Goal: Book appointment/travel/reservation

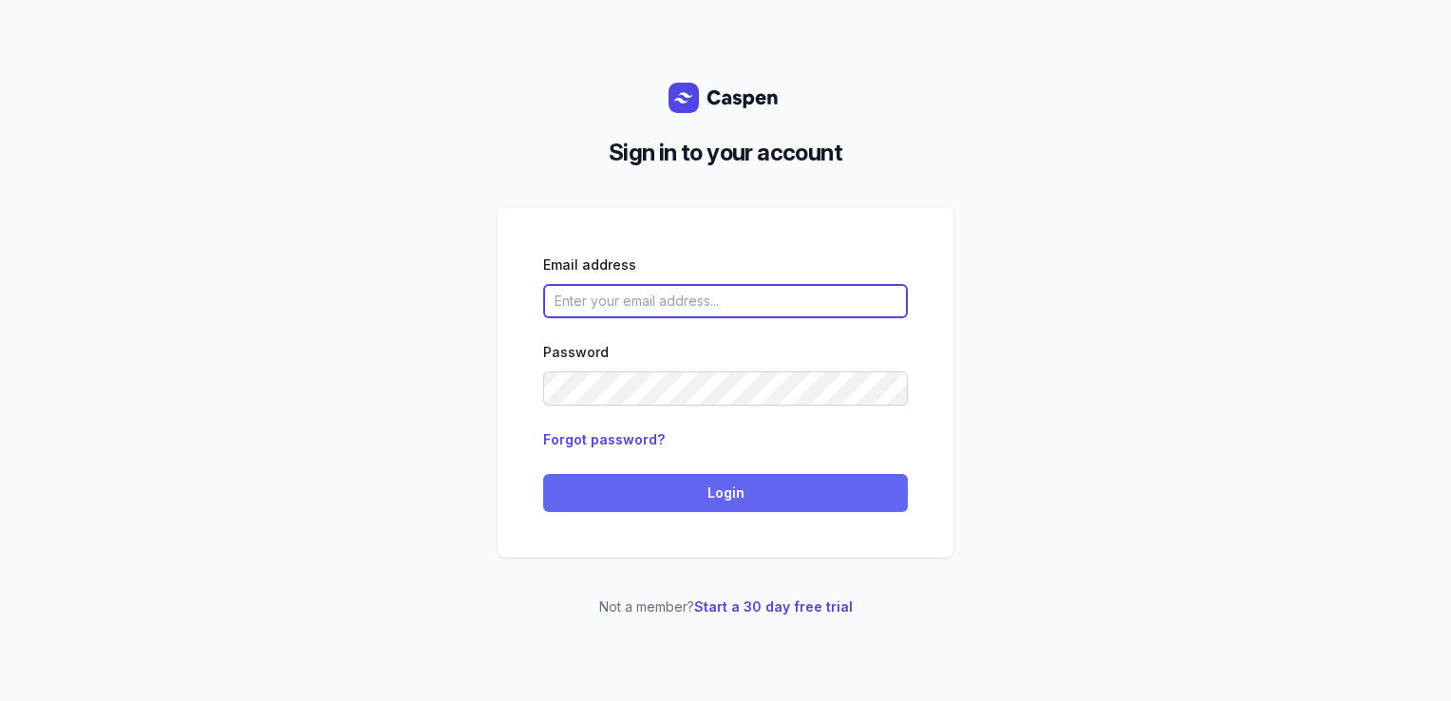
type input "courtney@courtneymaccounselling.com.au"
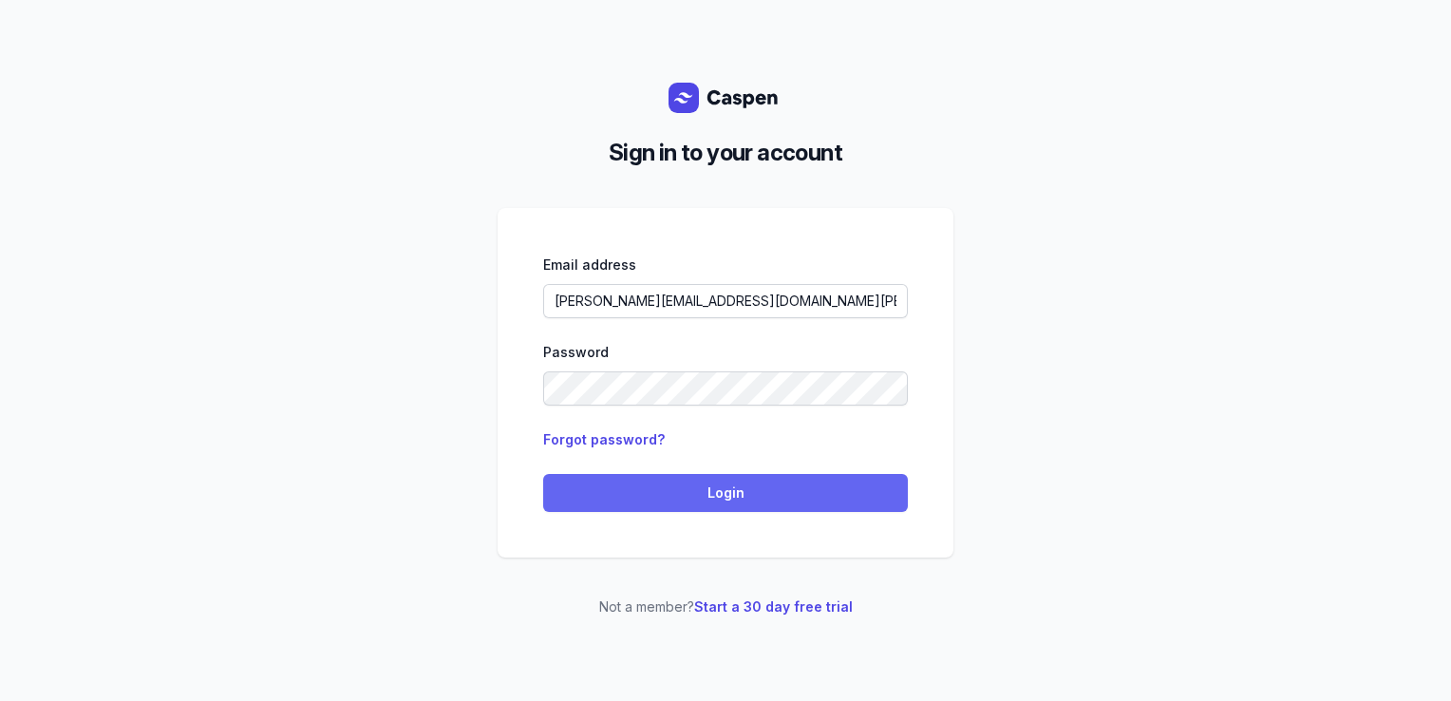
click at [802, 478] on button "Login" at bounding box center [725, 493] width 365 height 38
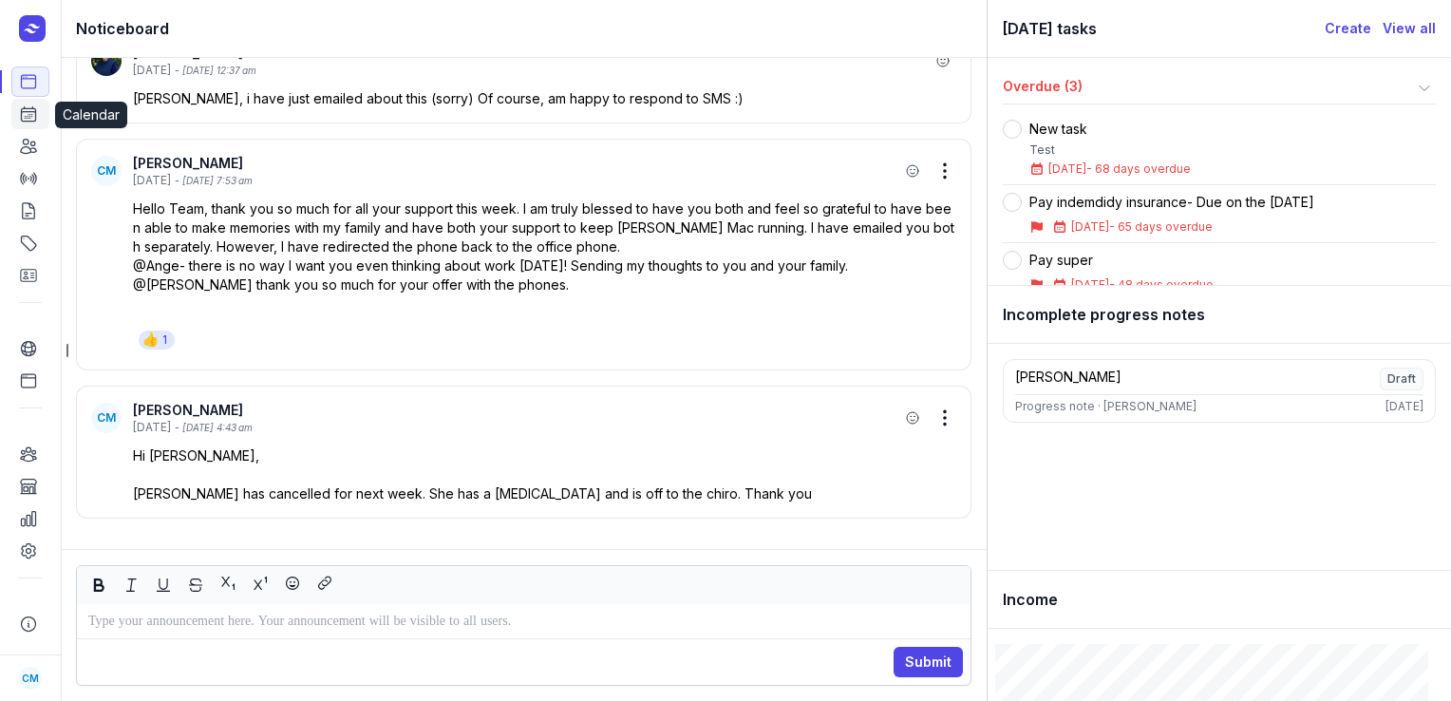
click at [34, 127] on link "Calendar" at bounding box center [30, 114] width 38 height 30
select select "week"
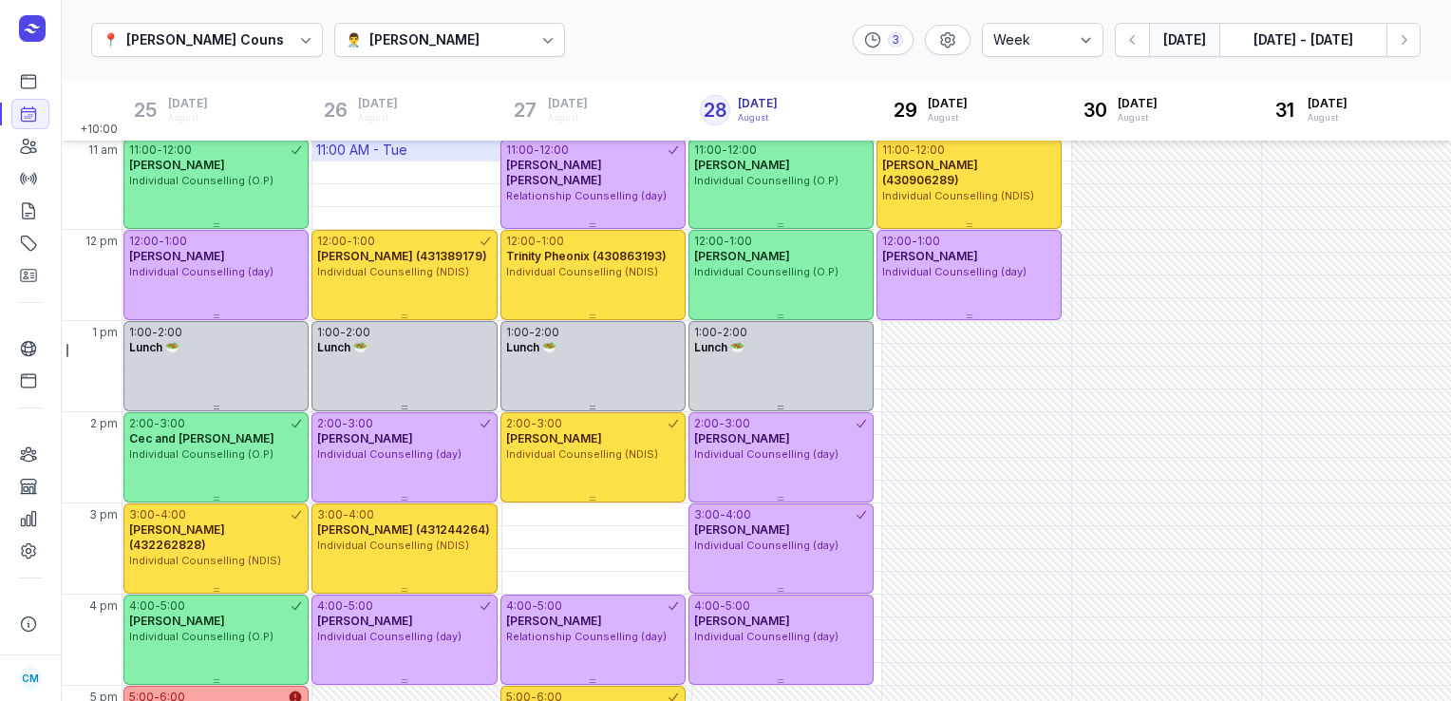
scroll to position [186, 0]
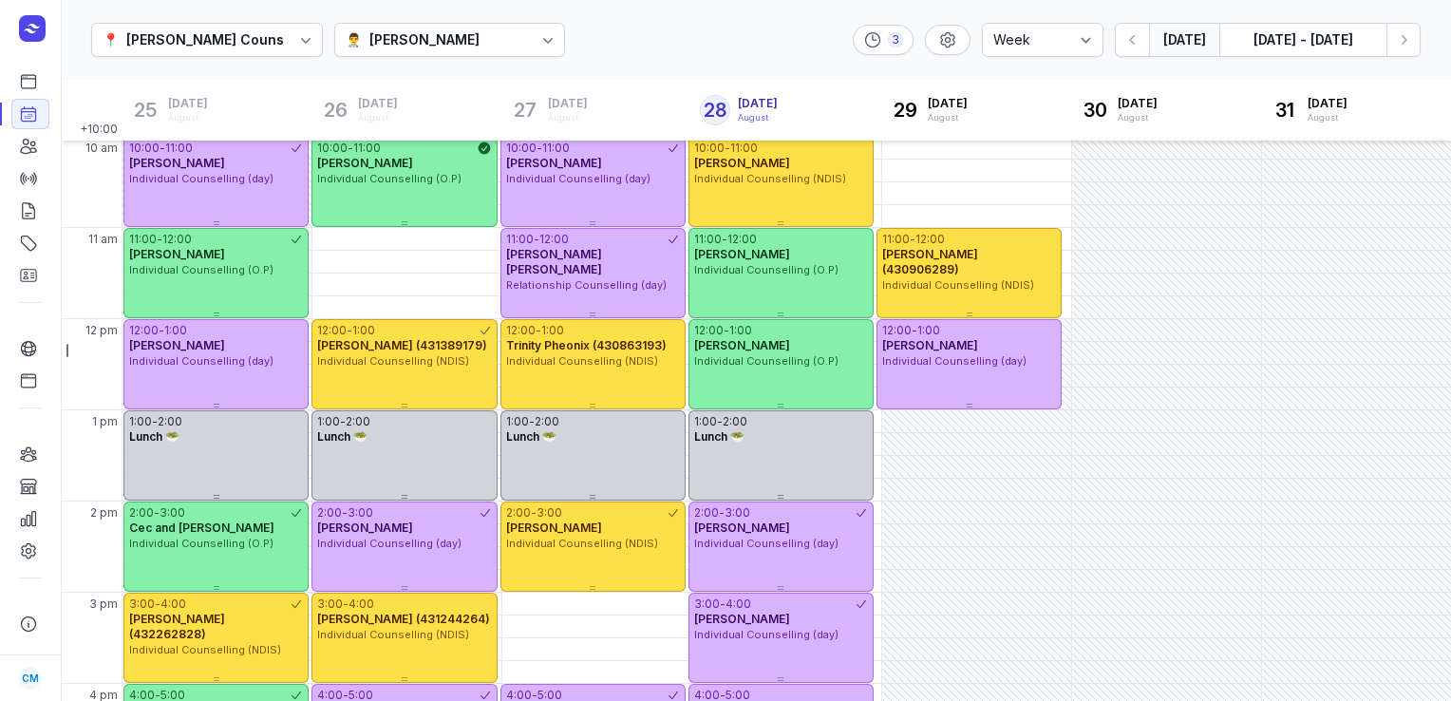
click at [423, 39] on div "[PERSON_NAME]" at bounding box center [424, 39] width 110 height 23
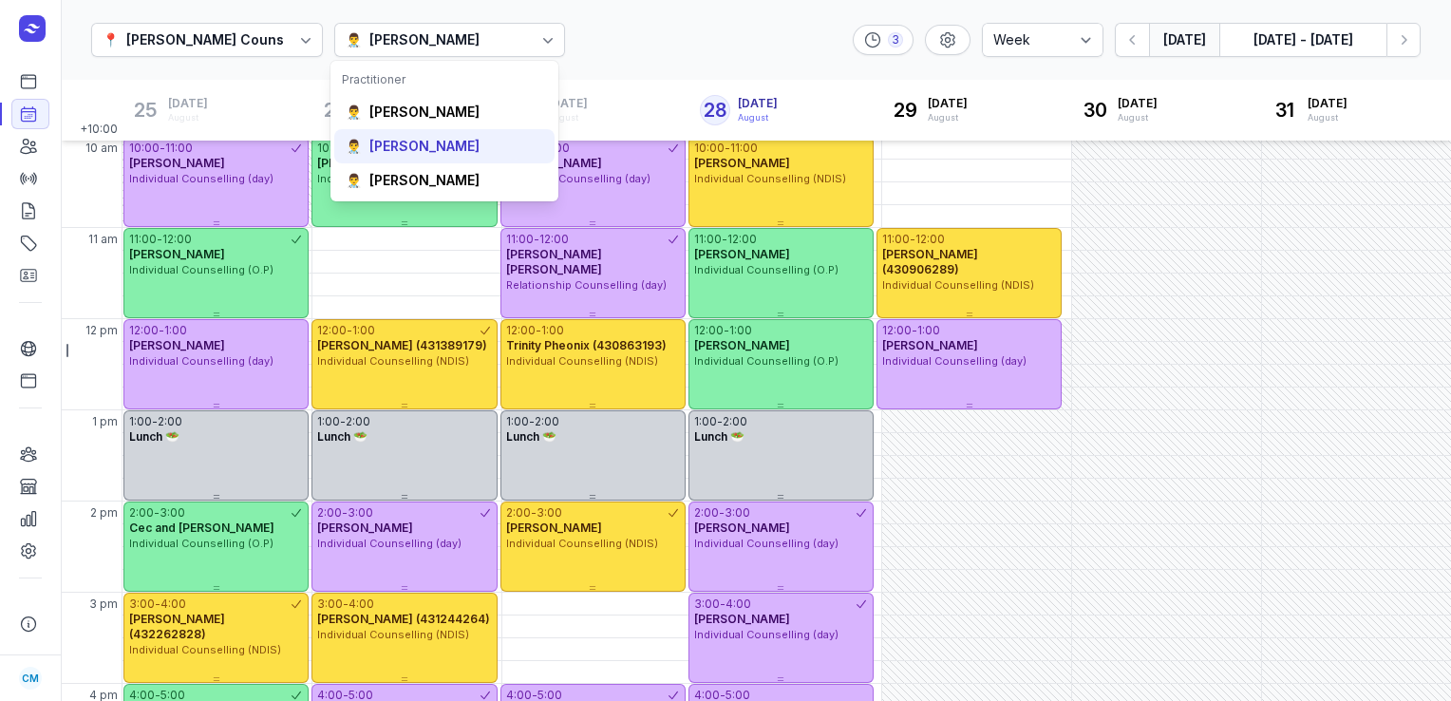
click at [417, 144] on div "[PERSON_NAME]" at bounding box center [424, 146] width 110 height 19
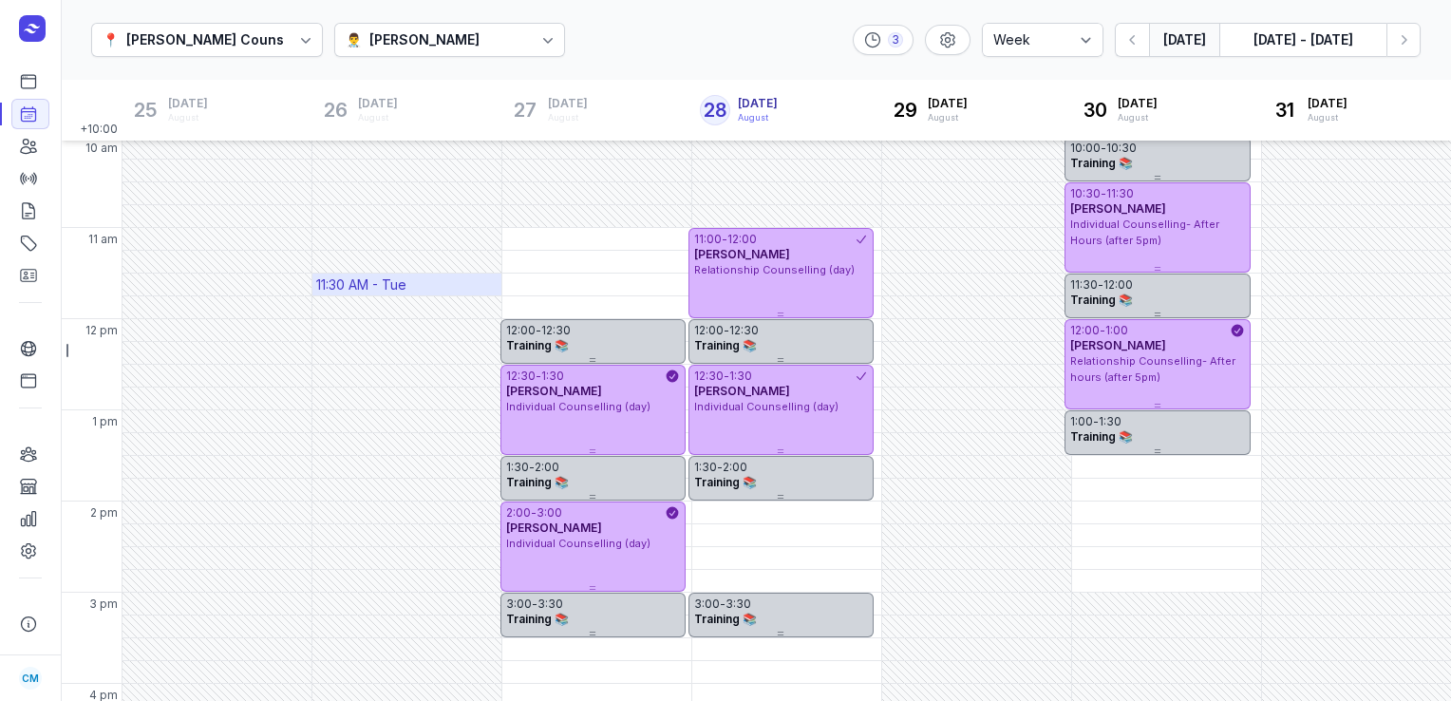
scroll to position [533, 0]
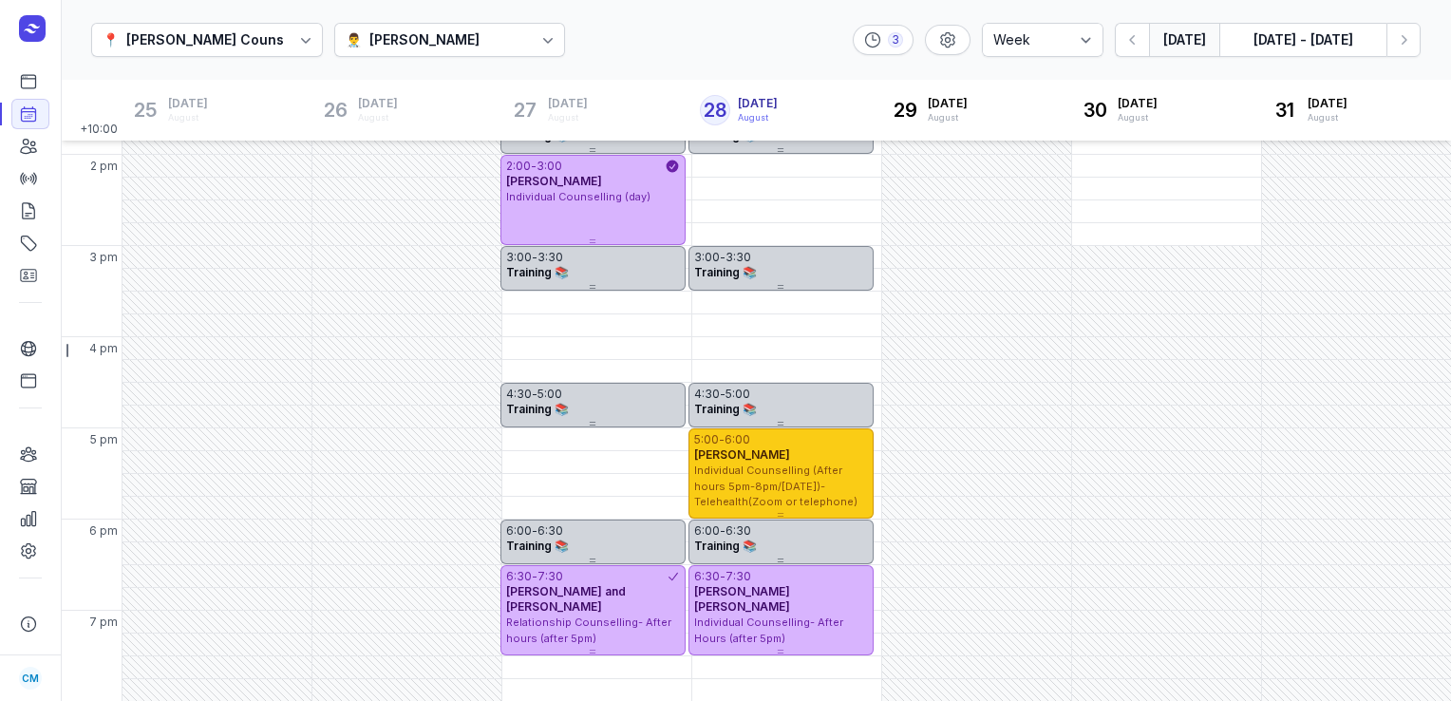
click at [731, 435] on div "6:00" at bounding box center [737, 439] width 26 height 15
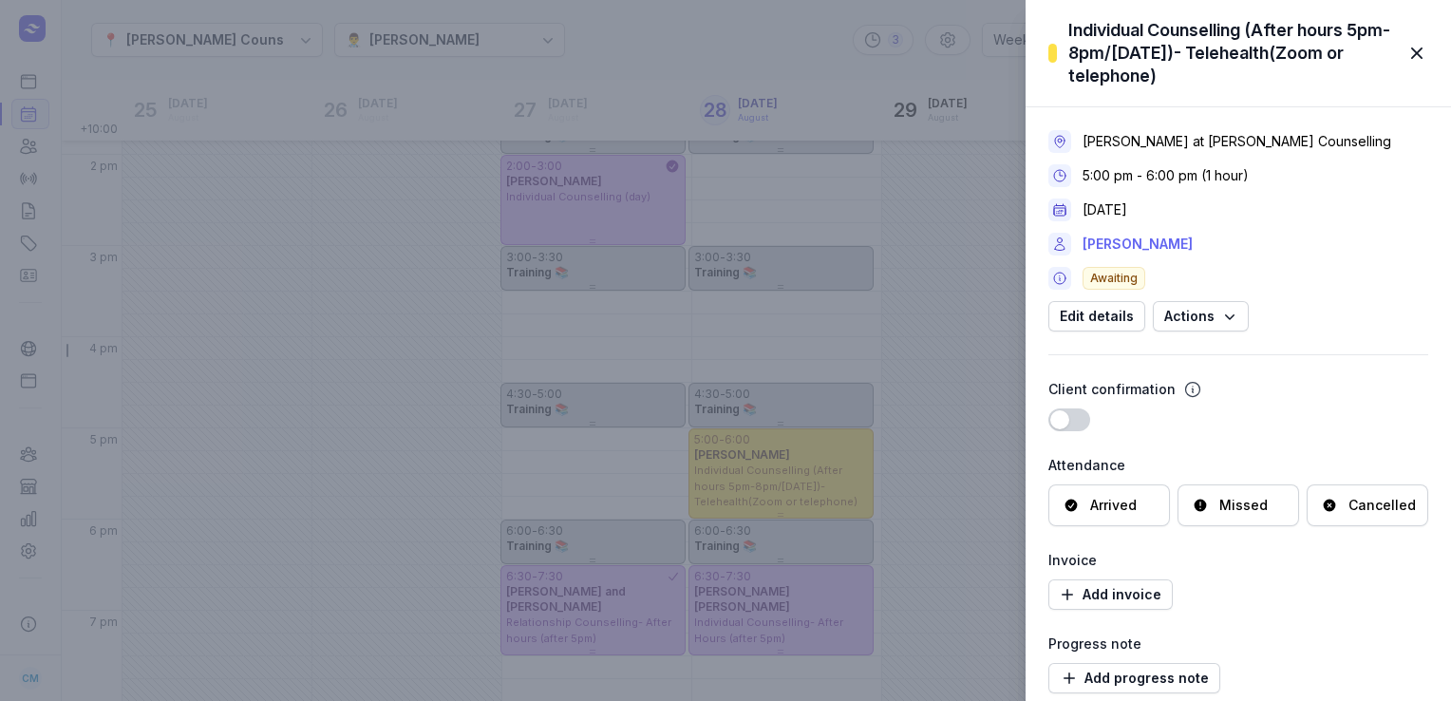
click at [1100, 245] on link "[PERSON_NAME]" at bounding box center [1137, 244] width 110 height 23
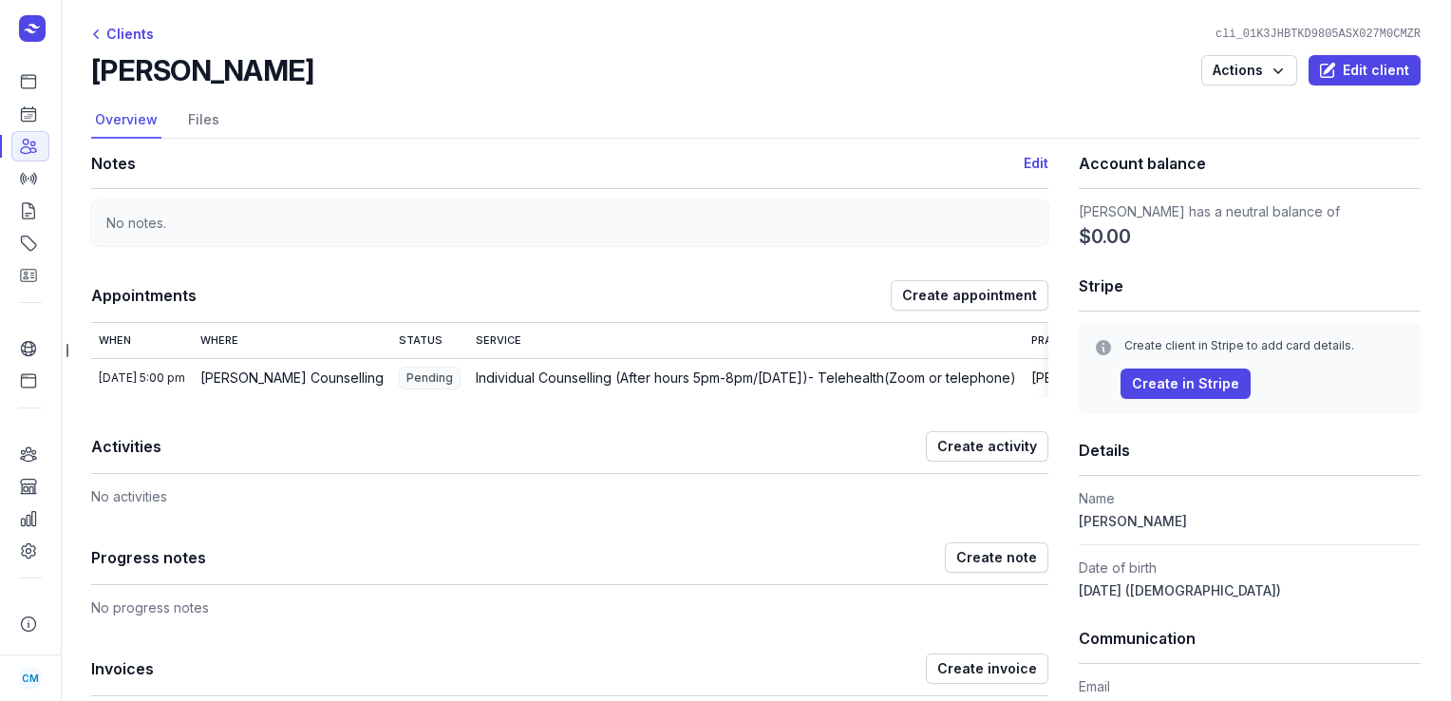
scroll to position [656, 0]
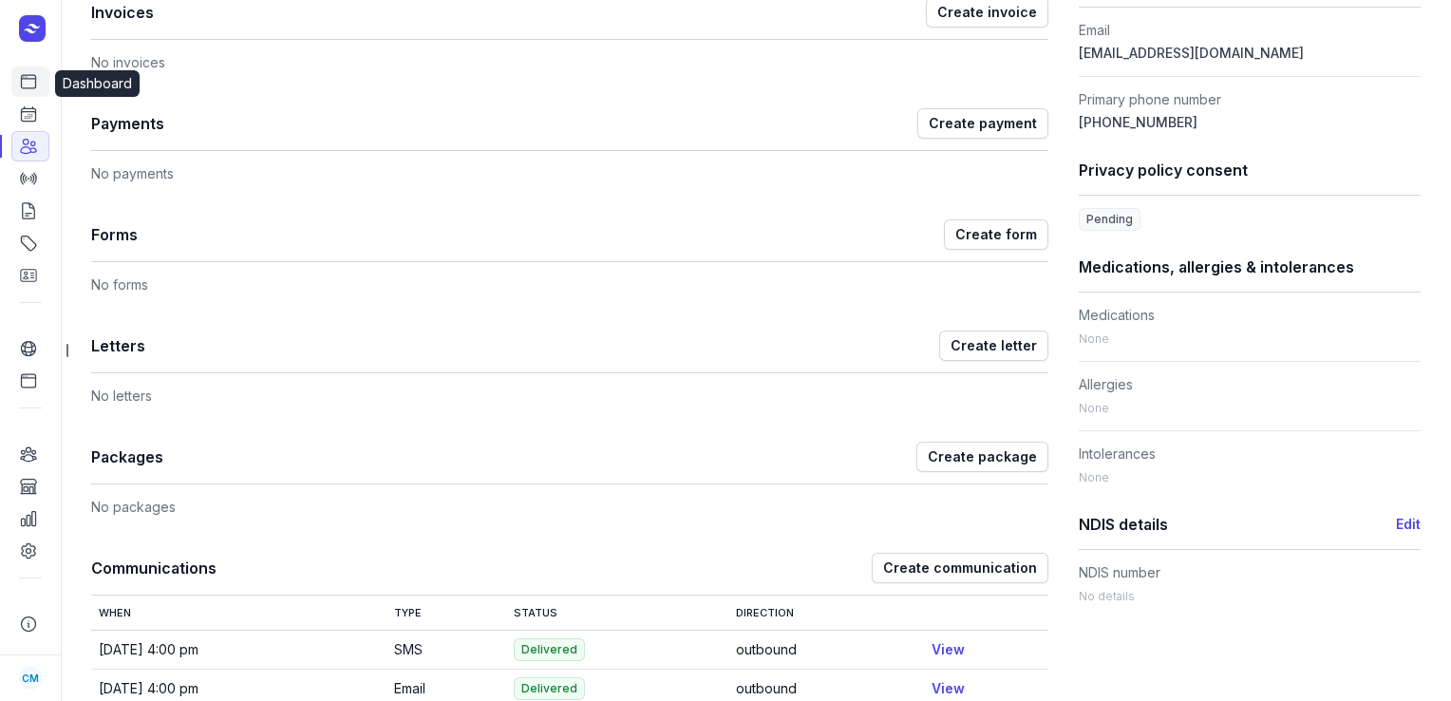
click at [25, 85] on icon at bounding box center [28, 81] width 19 height 19
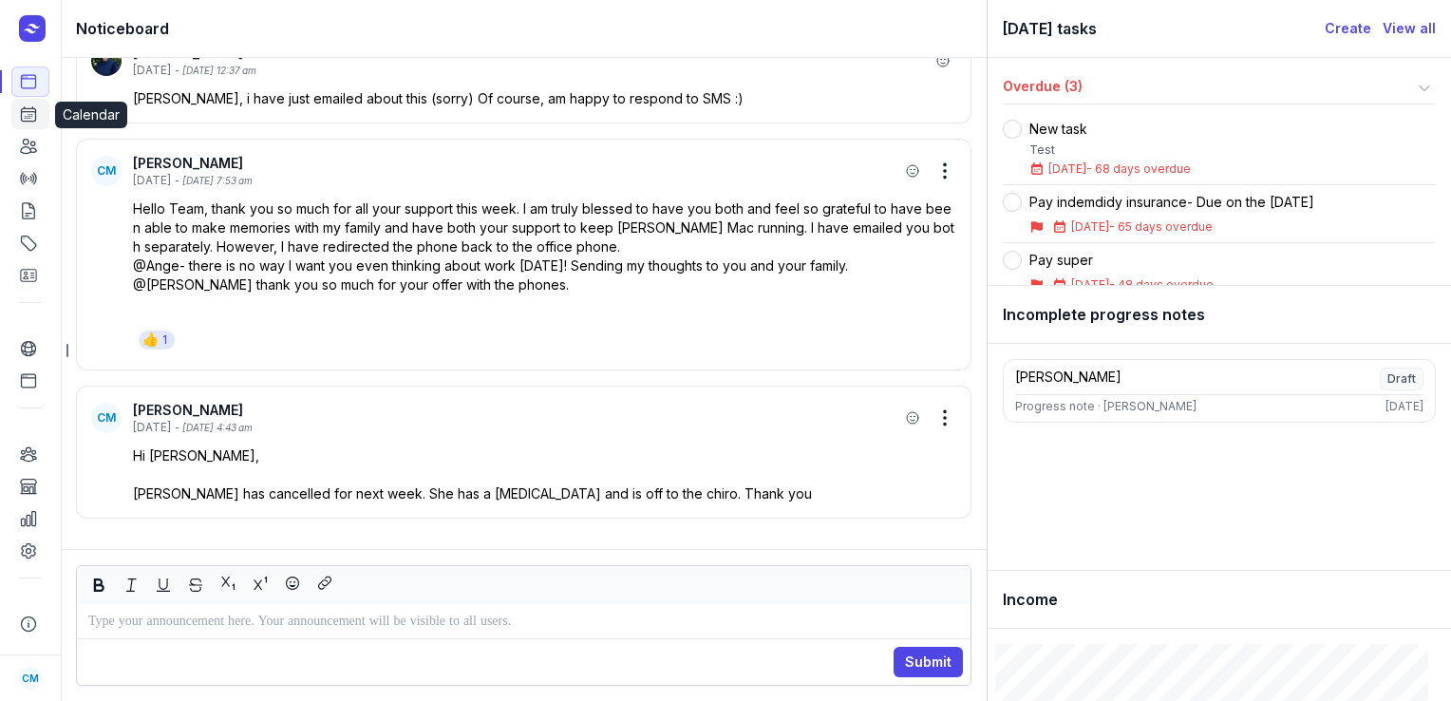
click at [28, 123] on icon at bounding box center [28, 113] width 19 height 19
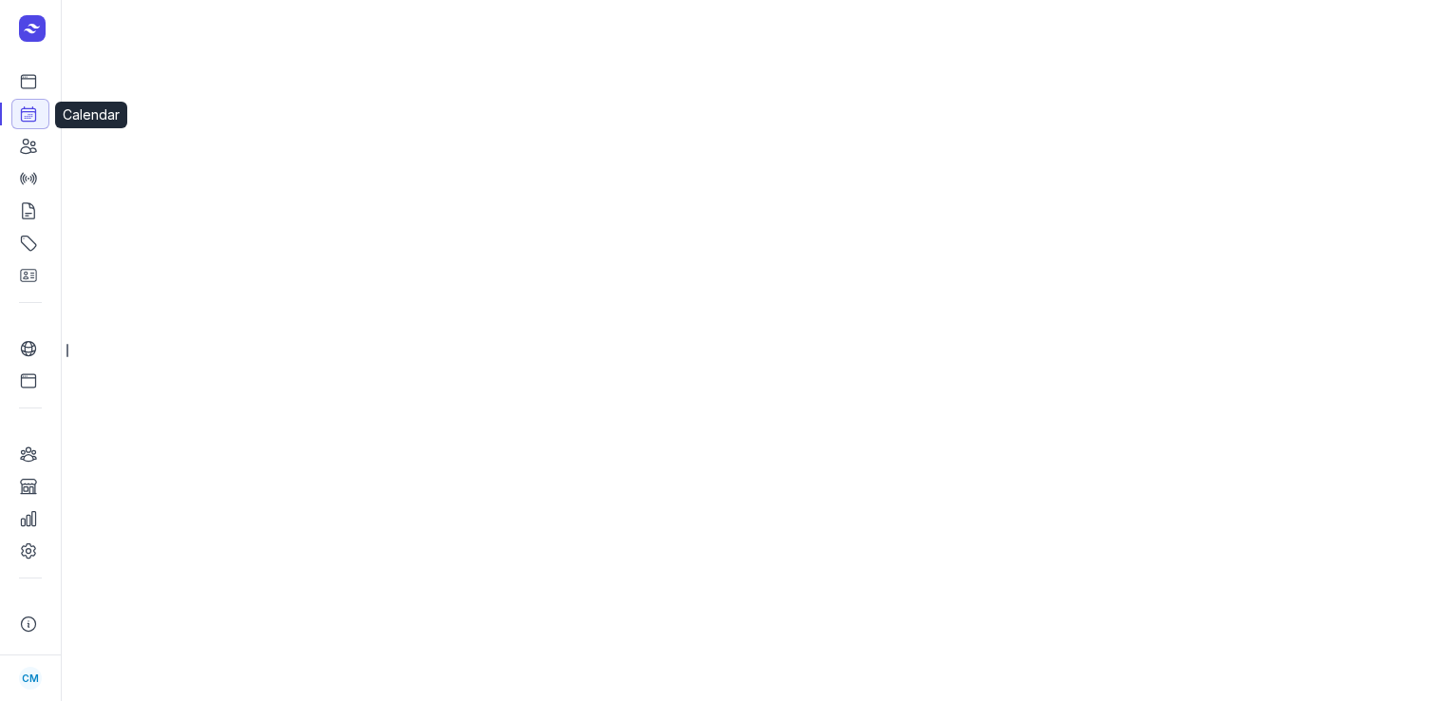
select select "week"
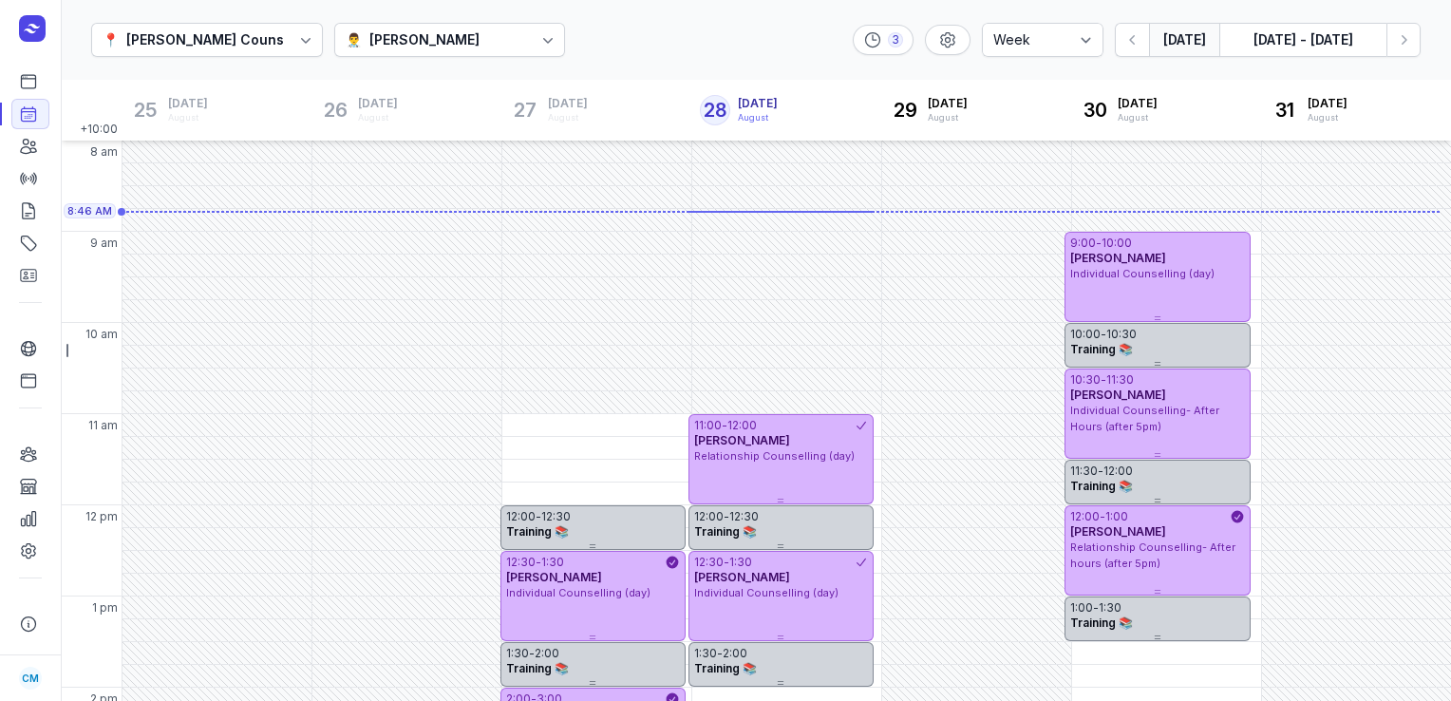
click at [402, 39] on div "[PERSON_NAME]" at bounding box center [424, 39] width 110 height 23
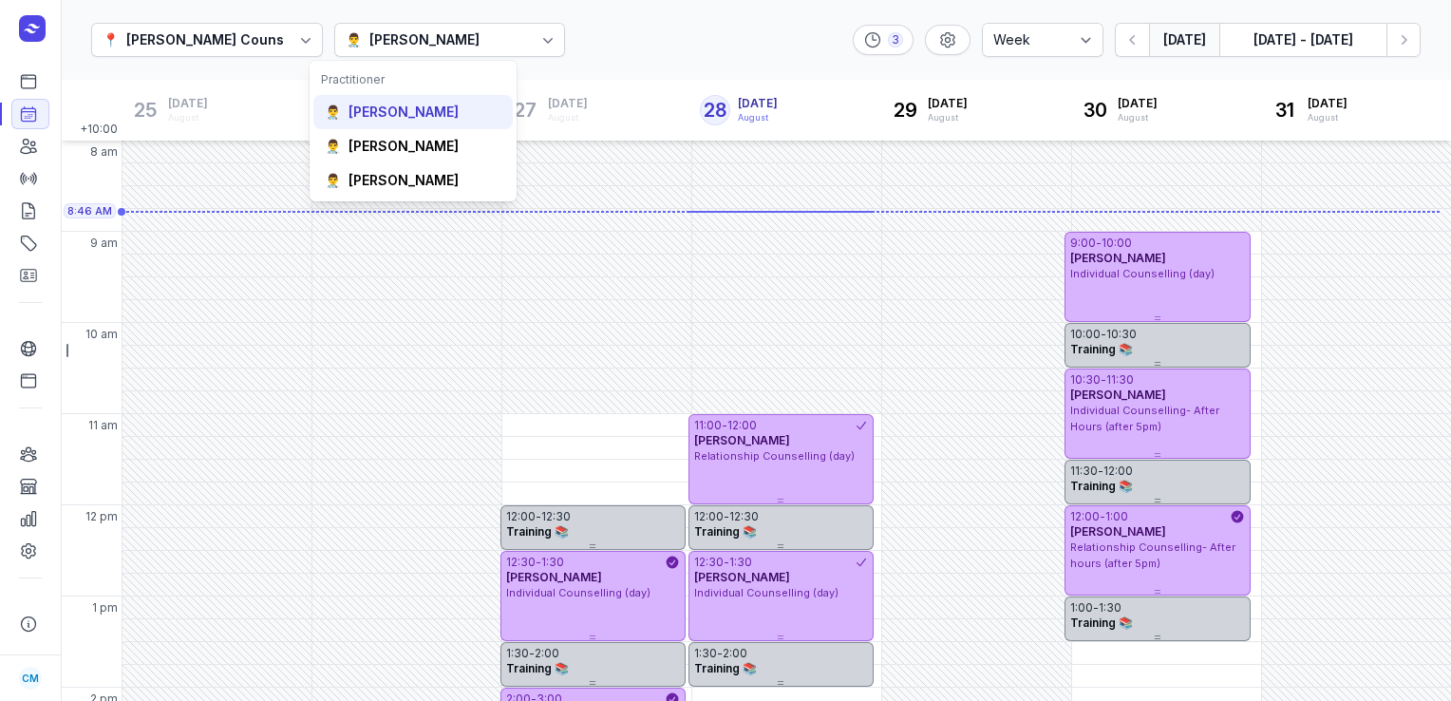
click at [388, 163] on div "👨‍⚕️ [PERSON_NAME]" at bounding box center [412, 180] width 199 height 34
